Goal: Find specific page/section: Find specific page/section

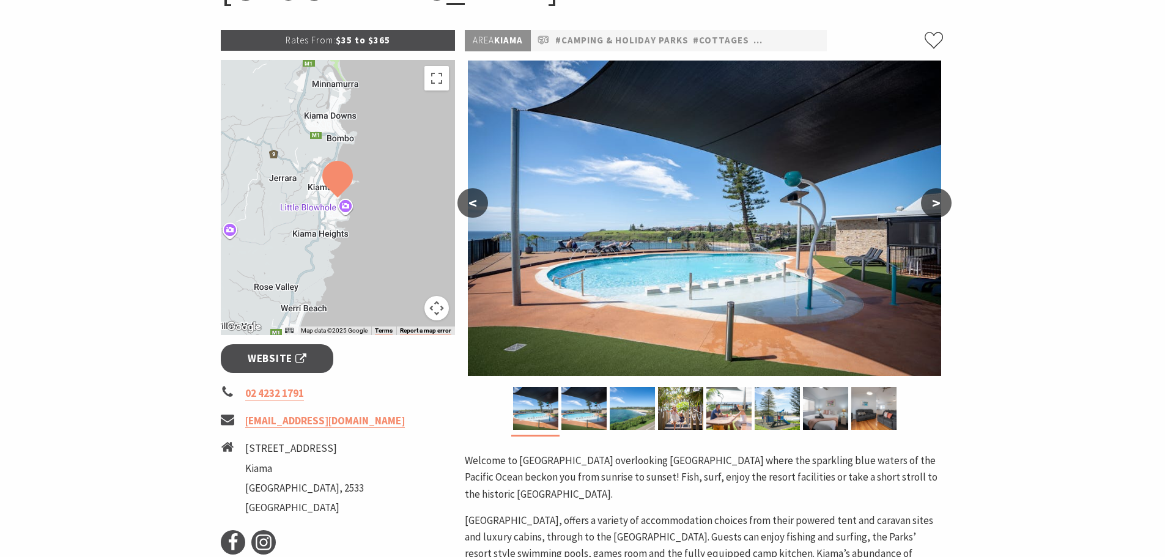
scroll to position [122, 0]
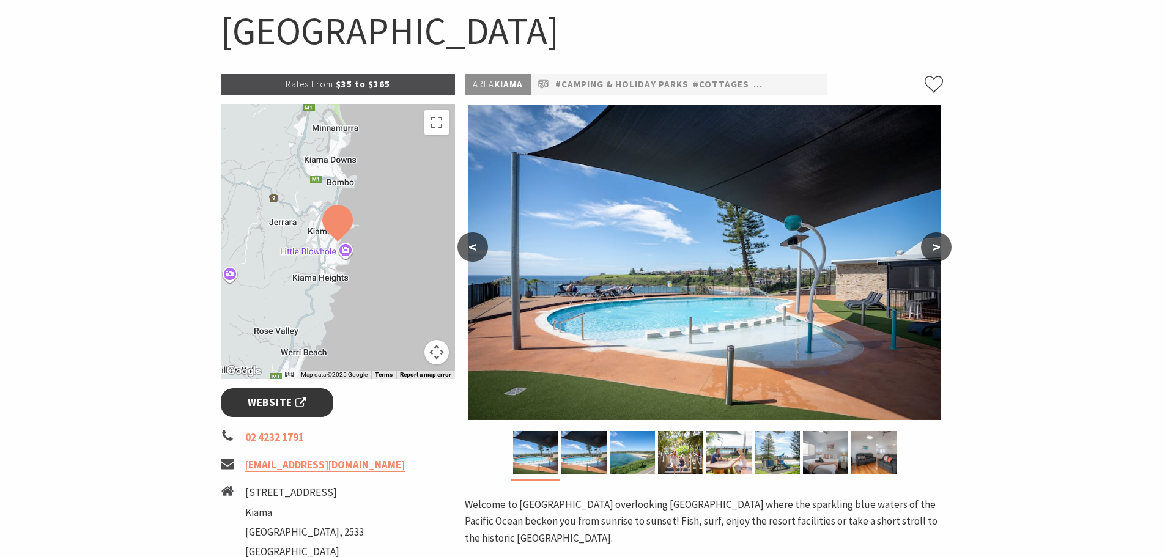
click at [269, 396] on span "Website" at bounding box center [277, 402] width 59 height 17
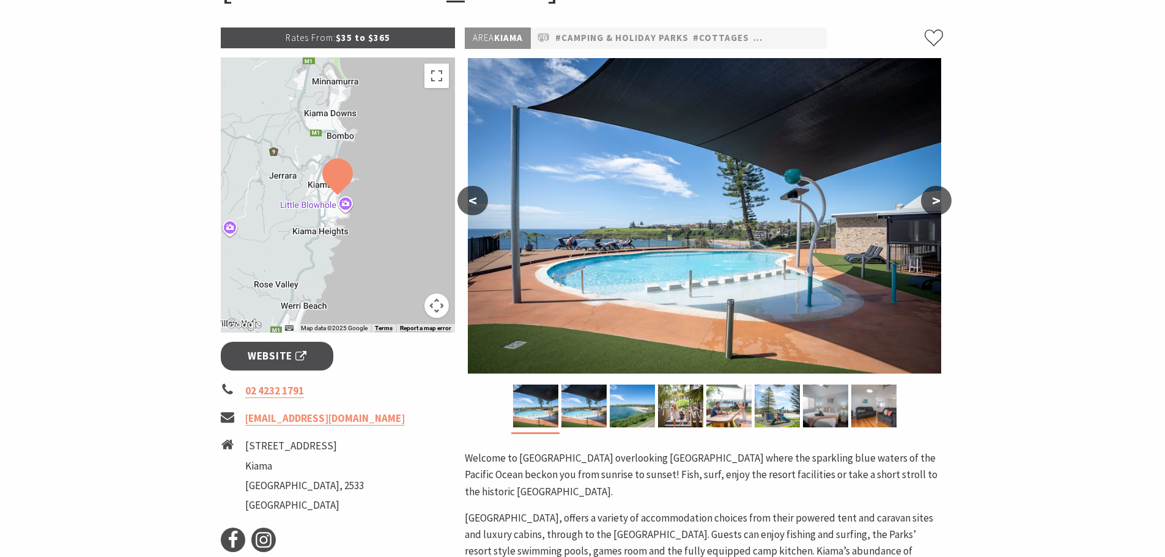
scroll to position [0, 0]
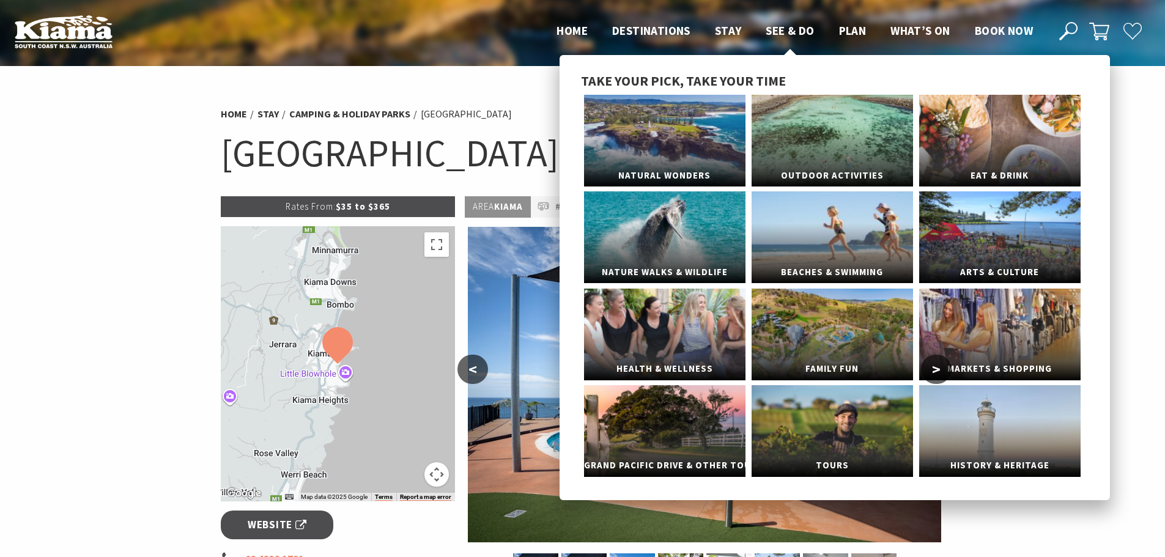
click at [786, 28] on span "See & Do" at bounding box center [790, 30] width 48 height 15
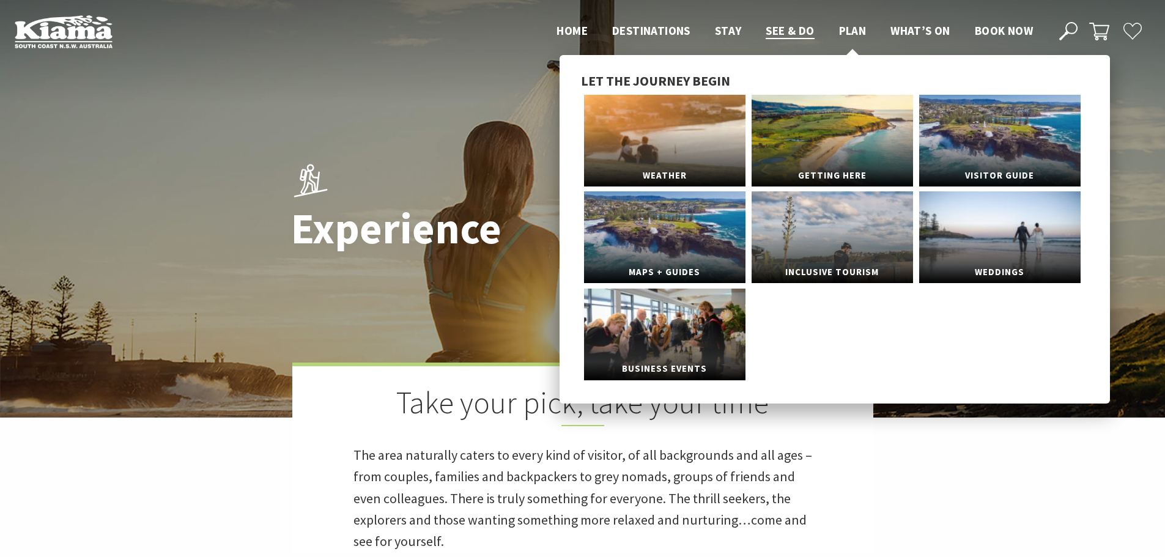
click at [853, 26] on span "Plan" at bounding box center [853, 30] width 28 height 15
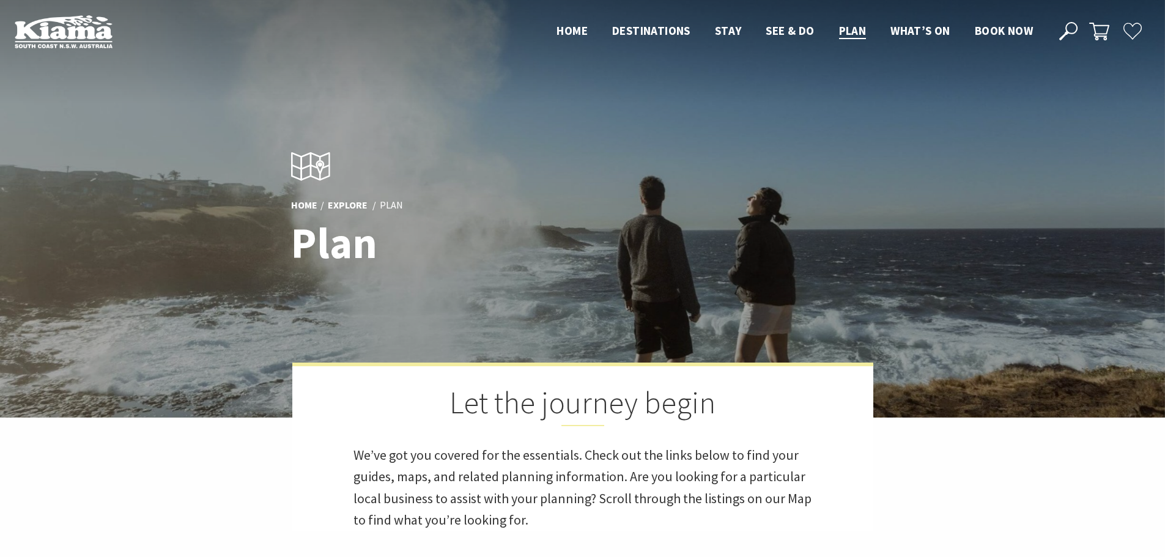
click at [1074, 26] on icon at bounding box center [1068, 31] width 18 height 18
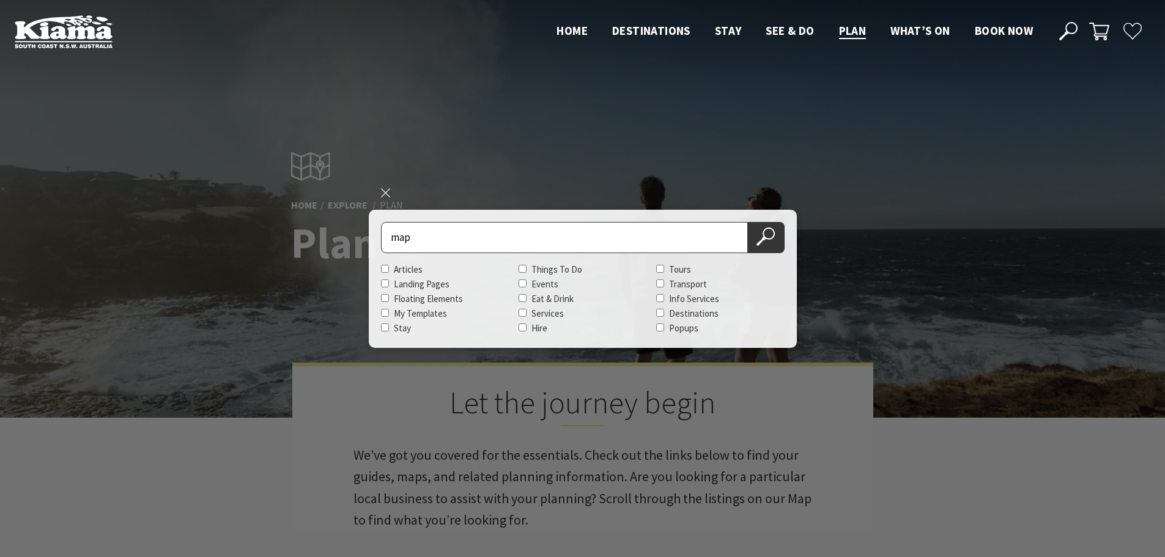
type input "map"
click at [748, 222] on button "Search Now" at bounding box center [766, 237] width 37 height 31
click at [755, 238] on button "Search Now" at bounding box center [766, 237] width 37 height 31
